Goal: Information Seeking & Learning: Understand process/instructions

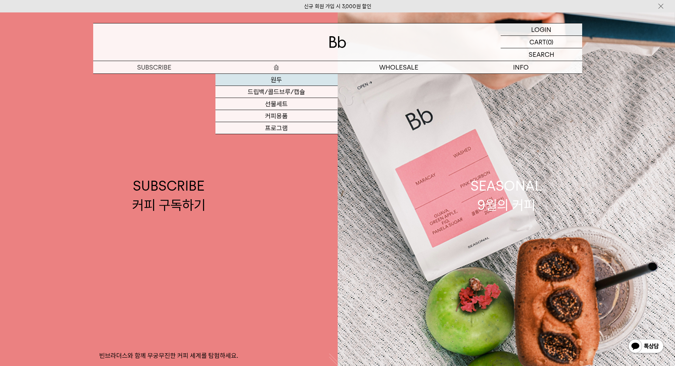
click at [277, 80] on link "원두" at bounding box center [277, 80] width 122 height 12
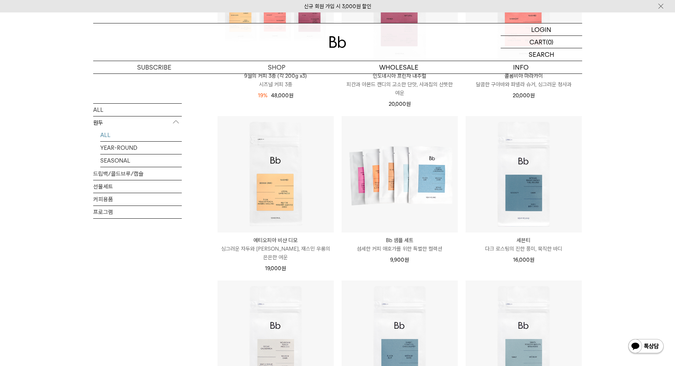
scroll to position [248, 0]
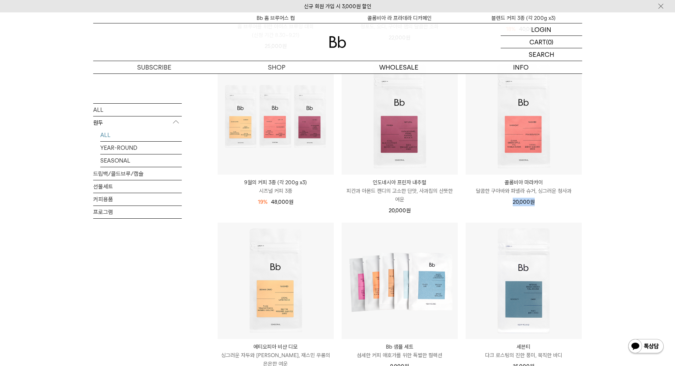
drag, startPoint x: 506, startPoint y: 199, endPoint x: 555, endPoint y: 200, distance: 48.9
click at [555, 200] on div "20,000 원" at bounding box center [524, 201] width 116 height 9
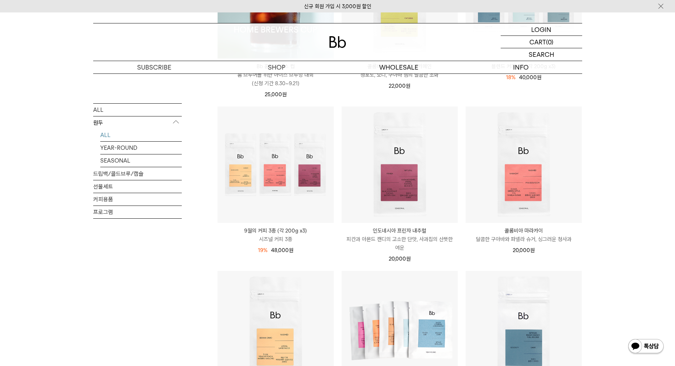
scroll to position [213, 0]
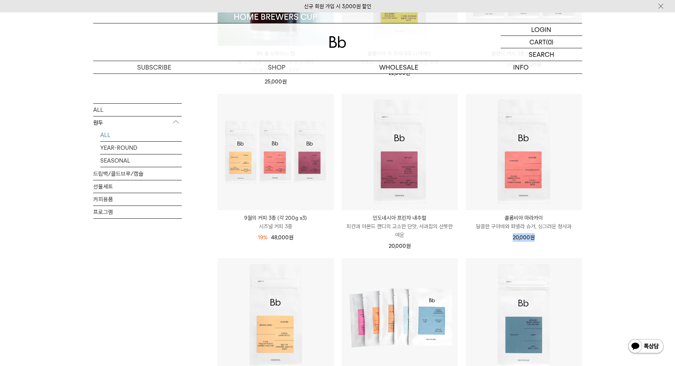
drag, startPoint x: 513, startPoint y: 237, endPoint x: 559, endPoint y: 240, distance: 45.8
click at [559, 240] on div "20,000 원" at bounding box center [524, 237] width 116 height 9
drag, startPoint x: 545, startPoint y: 239, endPoint x: 552, endPoint y: 239, distance: 7.5
click at [551, 239] on div "20,000 원" at bounding box center [524, 237] width 116 height 9
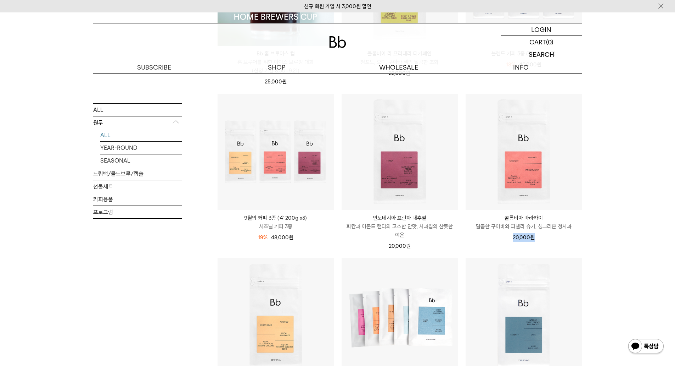
click at [552, 239] on div "20,000 원" at bounding box center [524, 237] width 116 height 9
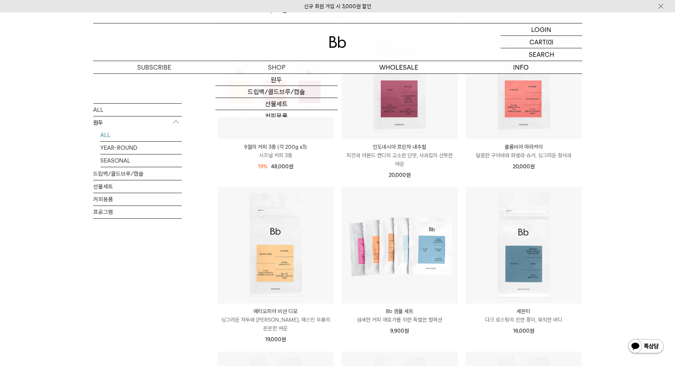
scroll to position [355, 0]
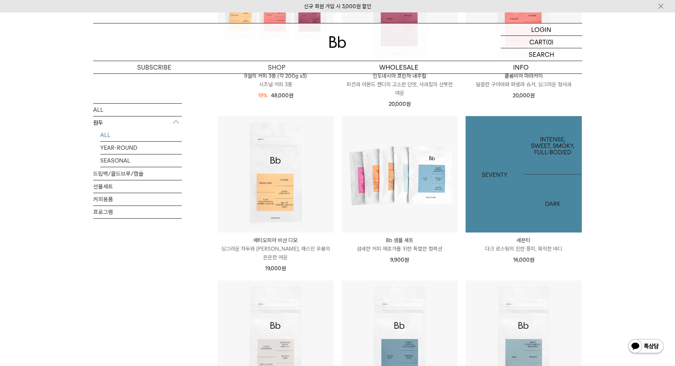
click at [507, 156] on img at bounding box center [524, 174] width 116 height 116
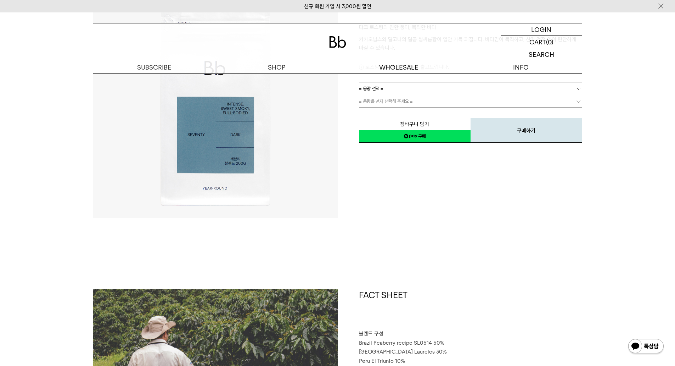
scroll to position [142, 0]
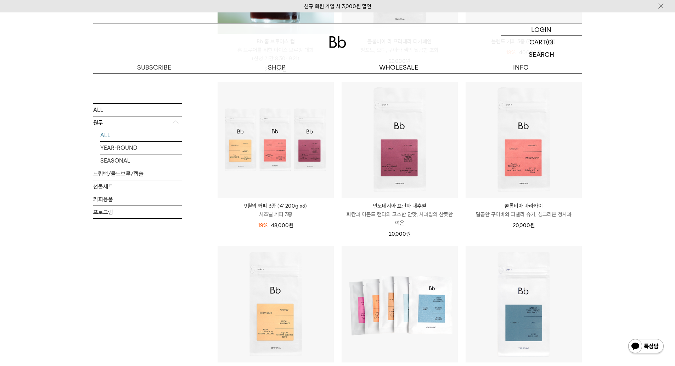
scroll to position [200, 0]
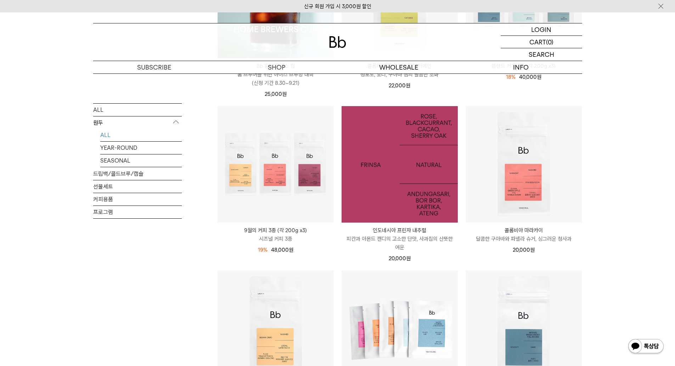
click at [444, 175] on img at bounding box center [400, 164] width 116 height 116
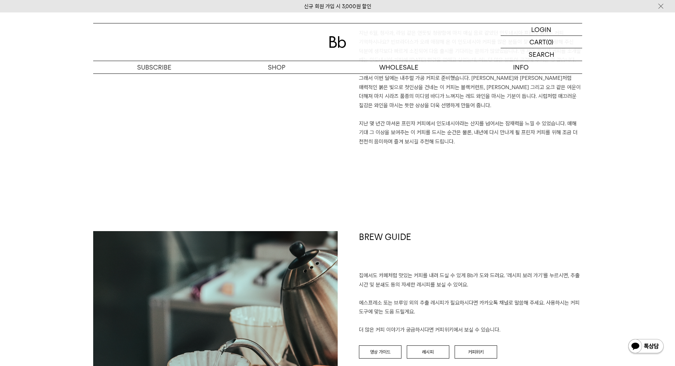
scroll to position [674, 0]
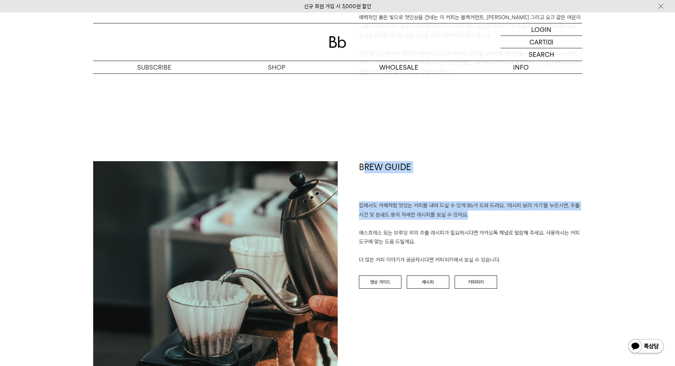
drag, startPoint x: 366, startPoint y: 166, endPoint x: 532, endPoint y: 218, distance: 174.1
click at [532, 218] on div "BREW GUIDE 집에서도 카페처럼 맛있는 커피를 내려 드실 ﻿수 있게 Bb가 도와 드려요. '레시피 보러 가기'를 누르시면, 추출 시간 및…" at bounding box center [460, 283] width 245 height 245
click at [532, 218] on p "집에서도 카페처럼 맛있는 커피를 내려 드실 ﻿수 있게 Bb가 도와 드려요. '레시피 보러 가기'를 누르시면, 추출 시간 및 분쇄도 등의 자세한…" at bounding box center [470, 232] width 223 height 63
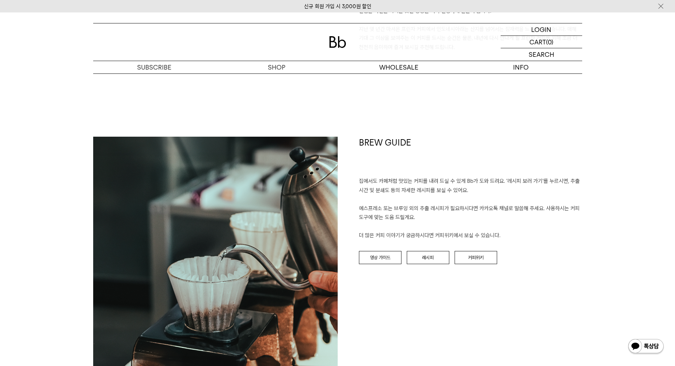
scroll to position [745, 0]
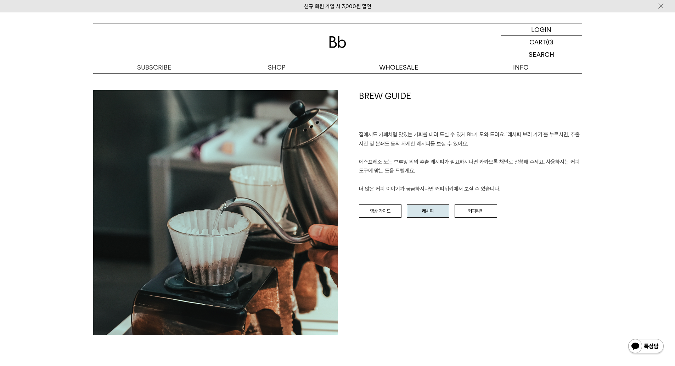
click at [418, 211] on link "레시피" at bounding box center [428, 210] width 43 height 13
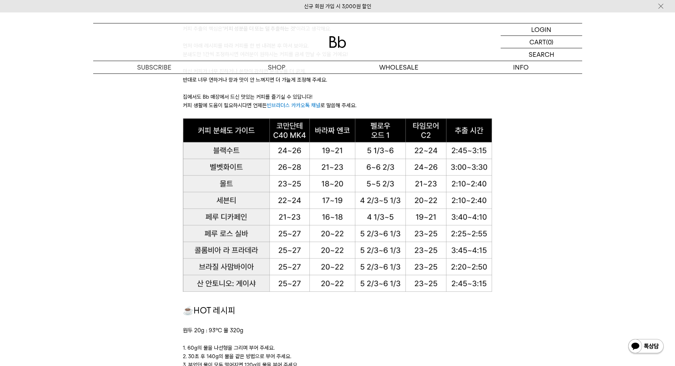
scroll to position [461, 0]
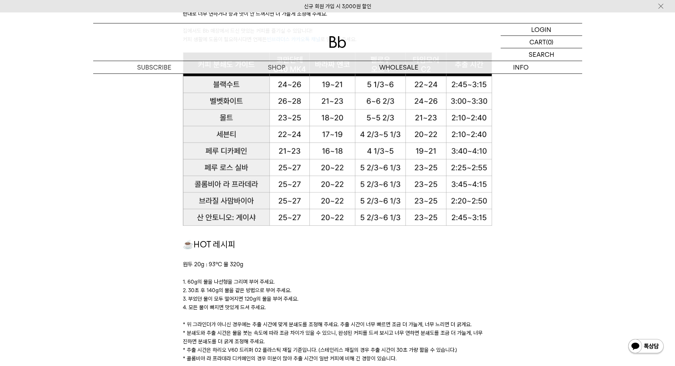
scroll to position [532, 0]
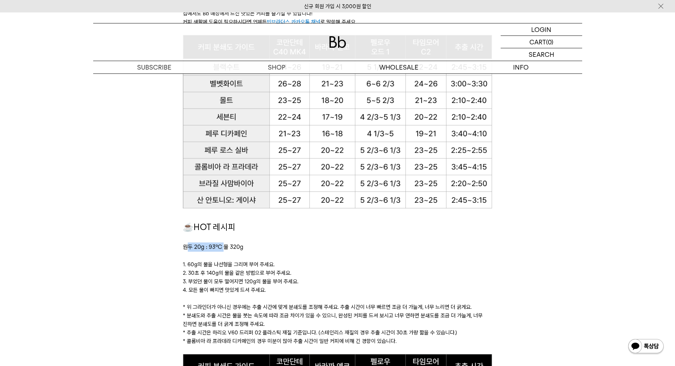
drag, startPoint x: 188, startPoint y: 248, endPoint x: 224, endPoint y: 248, distance: 36.2
click at [224, 248] on span "원두 20g : 93℃ 물 320g" at bounding box center [213, 246] width 61 height 7
drag, startPoint x: 258, startPoint y: 253, endPoint x: 223, endPoint y: 250, distance: 35.6
click at [258, 254] on p at bounding box center [338, 255] width 310 height 9
drag, startPoint x: 206, startPoint y: 245, endPoint x: 264, endPoint y: 251, distance: 59.1
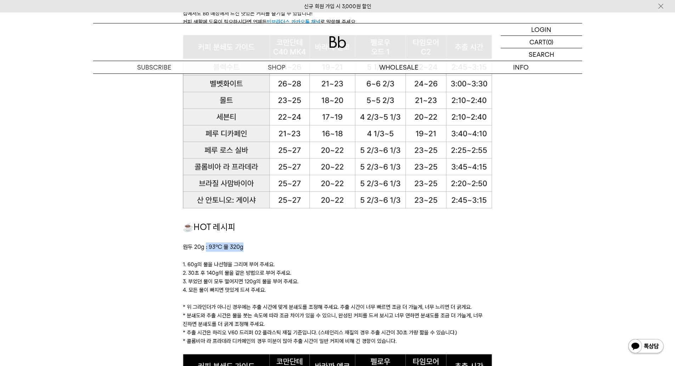
click at [264, 251] on p "원두 20g : 93℃ 물 320g" at bounding box center [338, 246] width 310 height 9
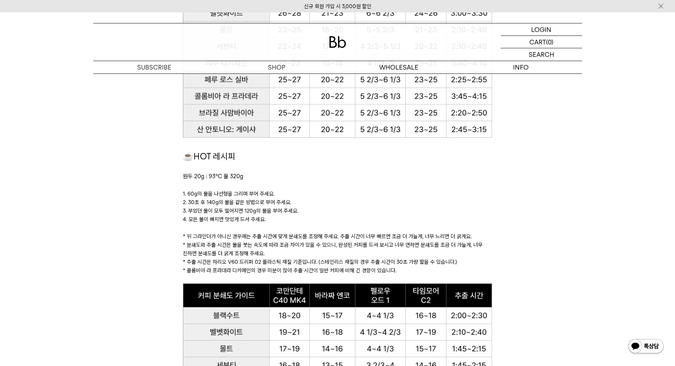
scroll to position [603, 0]
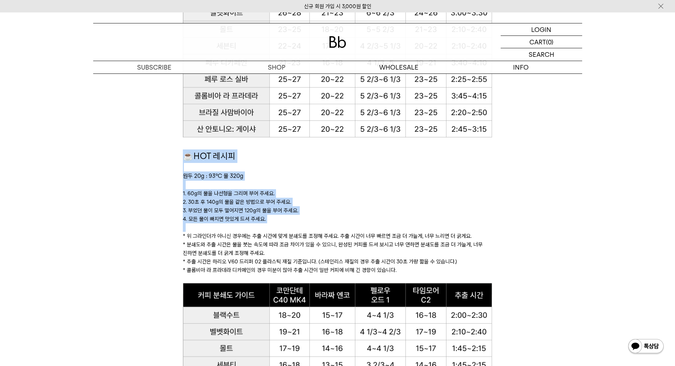
drag, startPoint x: 228, startPoint y: 172, endPoint x: 393, endPoint y: 225, distance: 173.7
click at [388, 199] on p "2. 30초 후 140g의 물을 같은 방법으로 부어 주세요." at bounding box center [338, 201] width 310 height 9
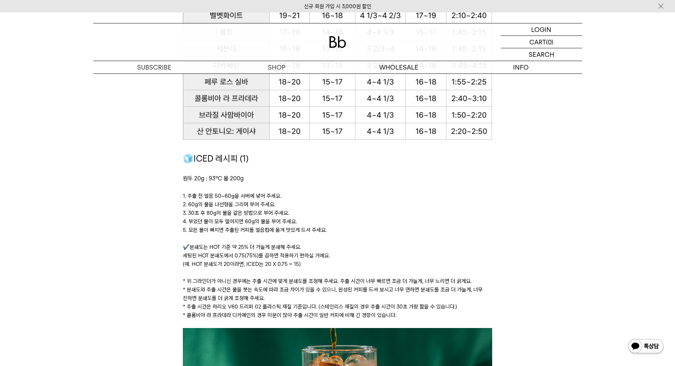
scroll to position [957, 0]
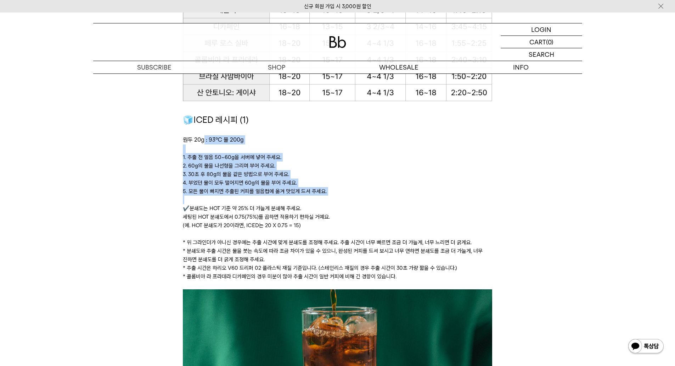
drag, startPoint x: 213, startPoint y: 141, endPoint x: 345, endPoint y: 205, distance: 146.8
click at [345, 205] on div "🧊ICED 레시피 (1) 원두 20g : 93℃ 물 200g ﻿ 1. 추출 전 얼음 50~60g을 서버에 넣어 주세요. 2. 60g의 물을 나…" at bounding box center [338, 201] width 310 height 176
click at [356, 206] on p "✔️분쇄도는 HOT 기준 약 25% 더 가늘게 분쇄해 주세요. 세팅된 HOT 분쇄도에서 0.75(75%)를 곱하면 적용하기 편하실 거예요. (…" at bounding box center [338, 217] width 310 height 26
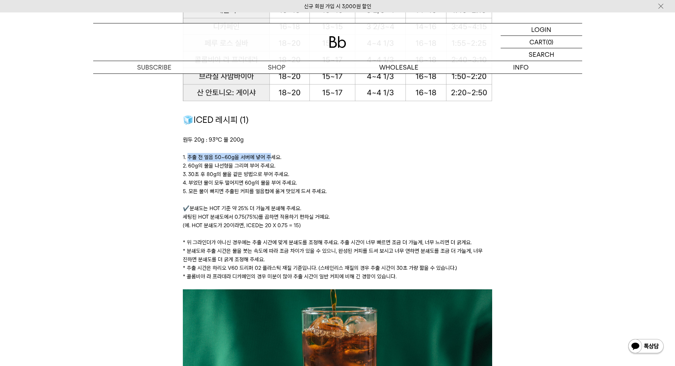
drag, startPoint x: 187, startPoint y: 155, endPoint x: 269, endPoint y: 155, distance: 81.5
click at [269, 155] on p "1. 추출 전 얼음 50~60g을 서버에 넣어 주세요." at bounding box center [338, 157] width 310 height 9
drag, startPoint x: 209, startPoint y: 162, endPoint x: 239, endPoint y: 163, distance: 30.5
click at [239, 163] on p "2. 60g의 물을 나선형을 그리며 부어 주세요." at bounding box center [338, 165] width 310 height 9
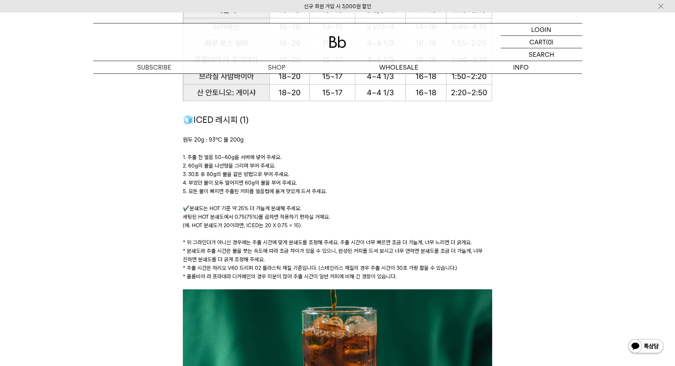
click at [230, 171] on p "3. 30초 후 80g의 물을 같은 방법으로 부어 주세요." at bounding box center [338, 174] width 310 height 9
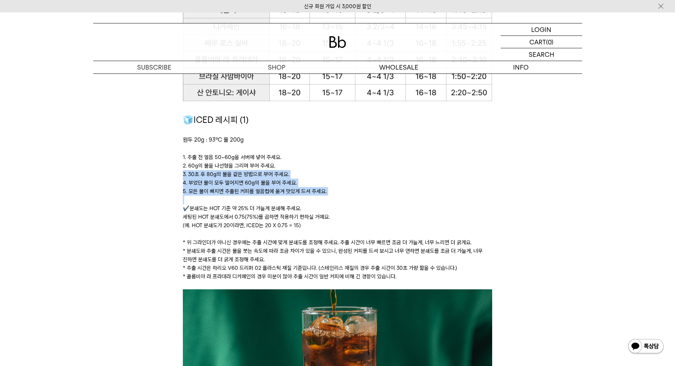
drag, startPoint x: 262, startPoint y: 184, endPoint x: 327, endPoint y: 199, distance: 66.2
click at [327, 199] on p at bounding box center [338, 199] width 310 height 9
drag, startPoint x: 282, startPoint y: 181, endPoint x: 356, endPoint y: 183, distance: 73.8
click at [348, 182] on p "4. 부었던 물이 모두 떨어지면 60g의 물을 부어 주세요." at bounding box center [338, 182] width 310 height 9
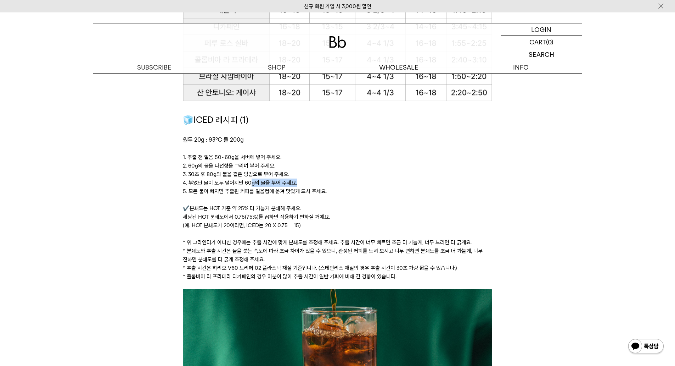
drag, startPoint x: 359, startPoint y: 183, endPoint x: 374, endPoint y: 199, distance: 21.6
click at [359, 184] on p "4. 부었던 물이 모두 떨어지면 60g의 물을 부어 주세요." at bounding box center [338, 182] width 310 height 9
click at [384, 204] on p "✔️분쇄도는 HOT 기준 약 25% 더 가늘게 분쇄해 주세요. 세팅된 HOT 분쇄도에서 0.75(75%)를 곱하면 적용하기 편하실 거예요. (…" at bounding box center [338, 217] width 310 height 26
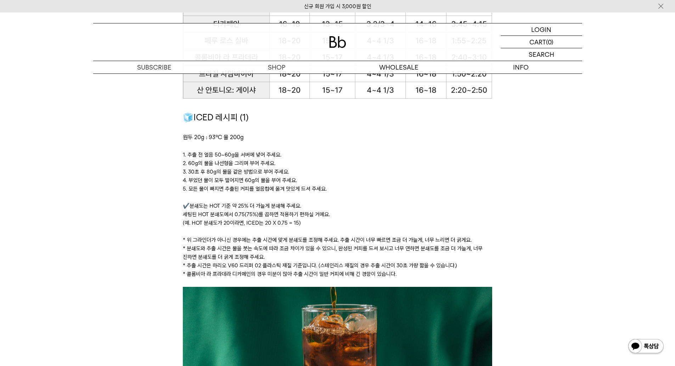
scroll to position [922, 0]
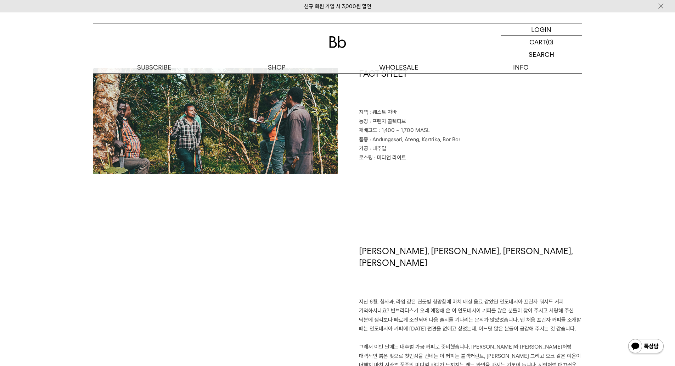
scroll to position [425, 0]
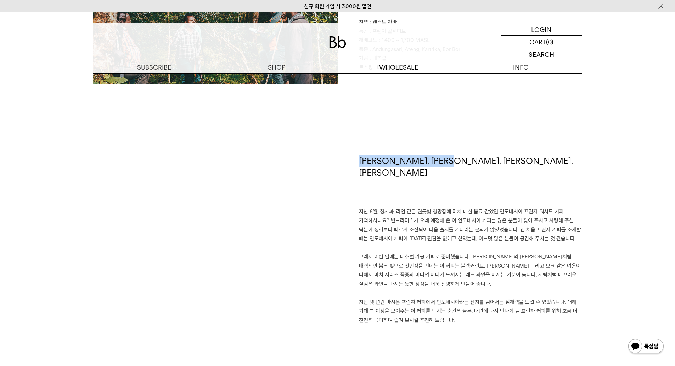
drag, startPoint x: 361, startPoint y: 162, endPoint x: 478, endPoint y: 166, distance: 117.8
click at [478, 166] on h1 "장미, 블랙커런트, 카카오, 셰리오크" at bounding box center [470, 181] width 223 height 52
click at [523, 149] on div "FACT SHEET 지역 : 웨스트 자바 농장 : 프린자 콜렉티브 재배고도 : 1,400 ~ 1,700 MASL 품종 : Andungasari…" at bounding box center [337, 66] width 489 height 177
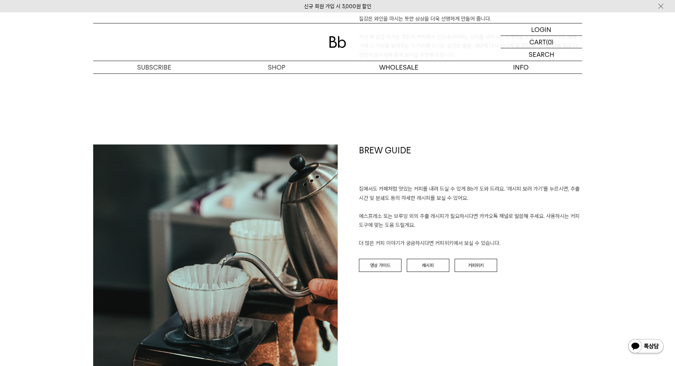
scroll to position [745, 0]
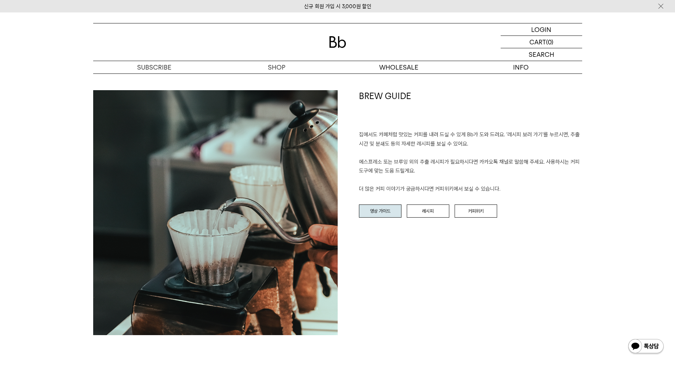
click at [373, 210] on link "영상 가이드" at bounding box center [380, 210] width 43 height 13
